Goal: Submit feedback/report problem: Submit feedback/report problem

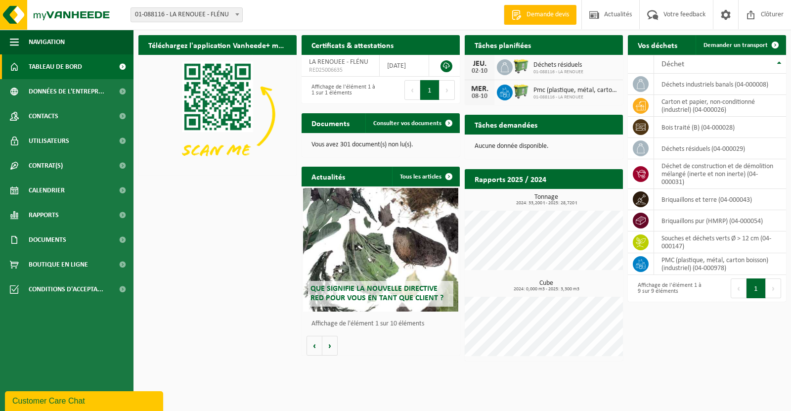
click at [528, 70] on img at bounding box center [521, 66] width 17 height 17
click at [679, 18] on span "Votre feedback" at bounding box center [684, 14] width 47 height 29
click at [86, 400] on div "Customer Care Chat" at bounding box center [83, 401] width 143 height 7
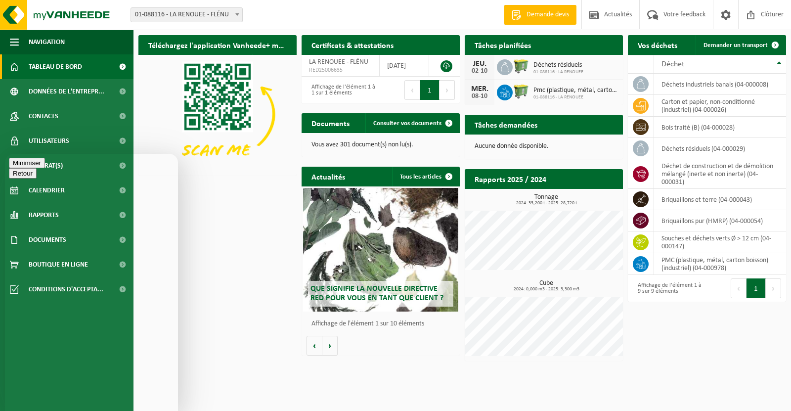
click at [45, 168] on button "Minimiser" at bounding box center [27, 163] width 36 height 10
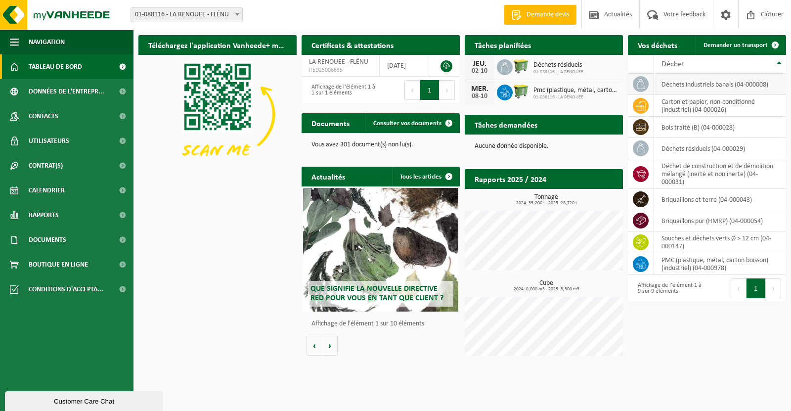
click at [645, 84] on icon at bounding box center [641, 84] width 10 height 10
click at [730, 81] on td "déchets industriels banals (04-000008)" at bounding box center [720, 84] width 132 height 21
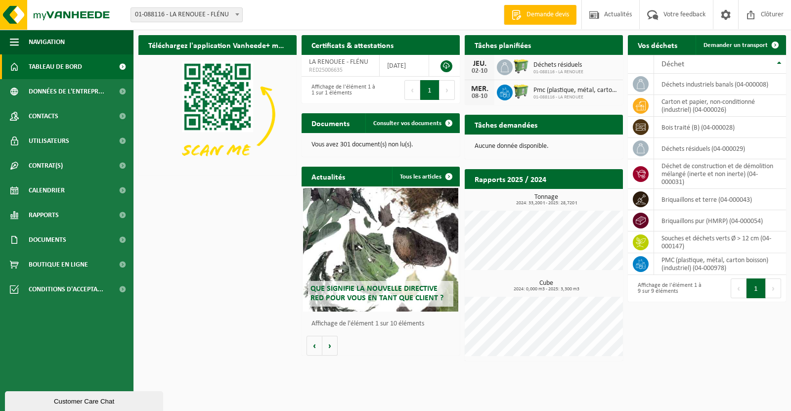
click at [696, 339] on div "Téléchargez l'application Vanheede+ maintenant! Cachez Certificats & attestatio…" at bounding box center [462, 198] width 653 height 336
